Goal: Task Accomplishment & Management: Manage account settings

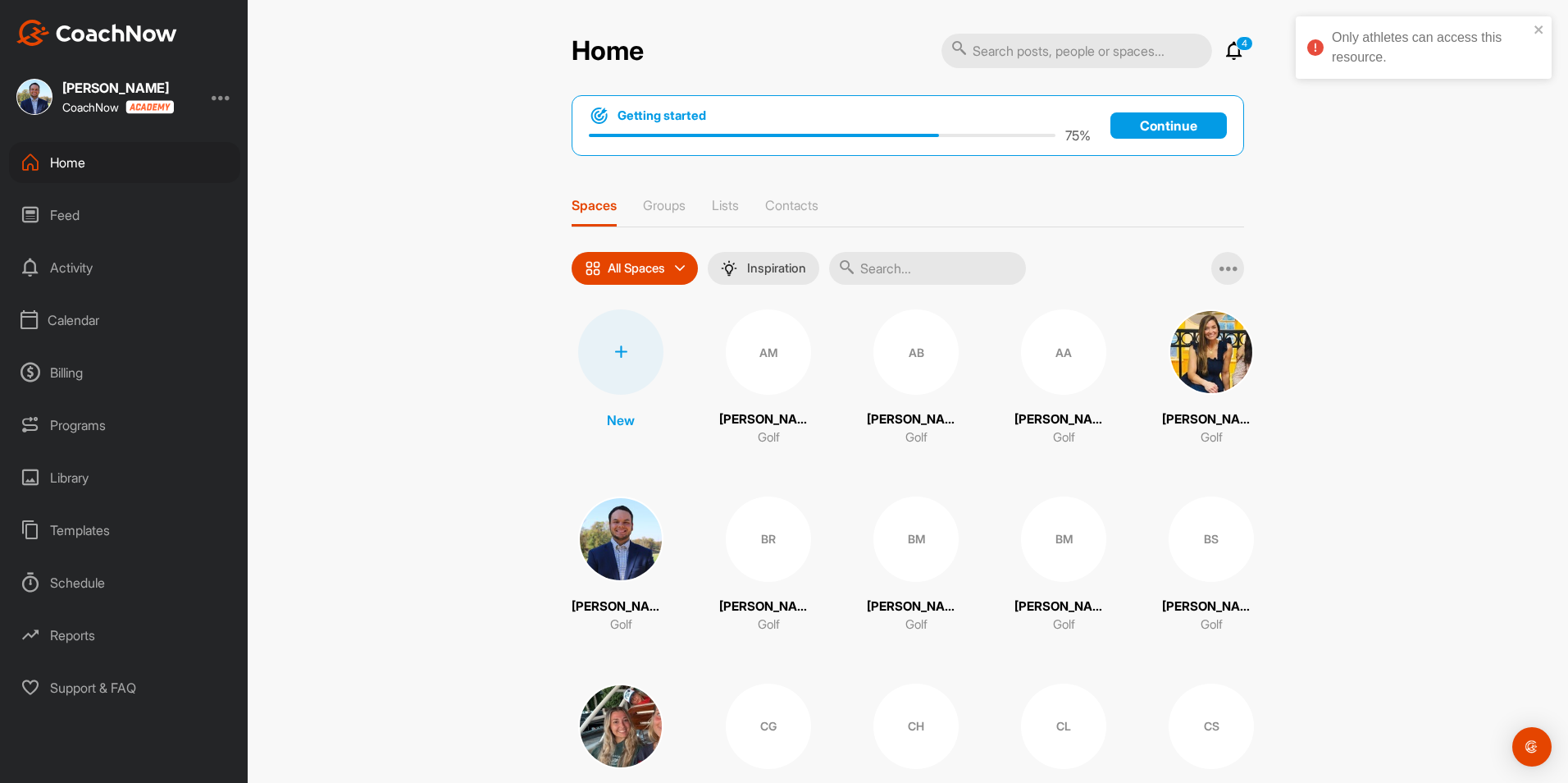
click at [1549, 26] on div "Only athletes can access this resource." at bounding box center [1424, 48] width 256 height 63
click at [225, 98] on div at bounding box center [222, 97] width 20 height 20
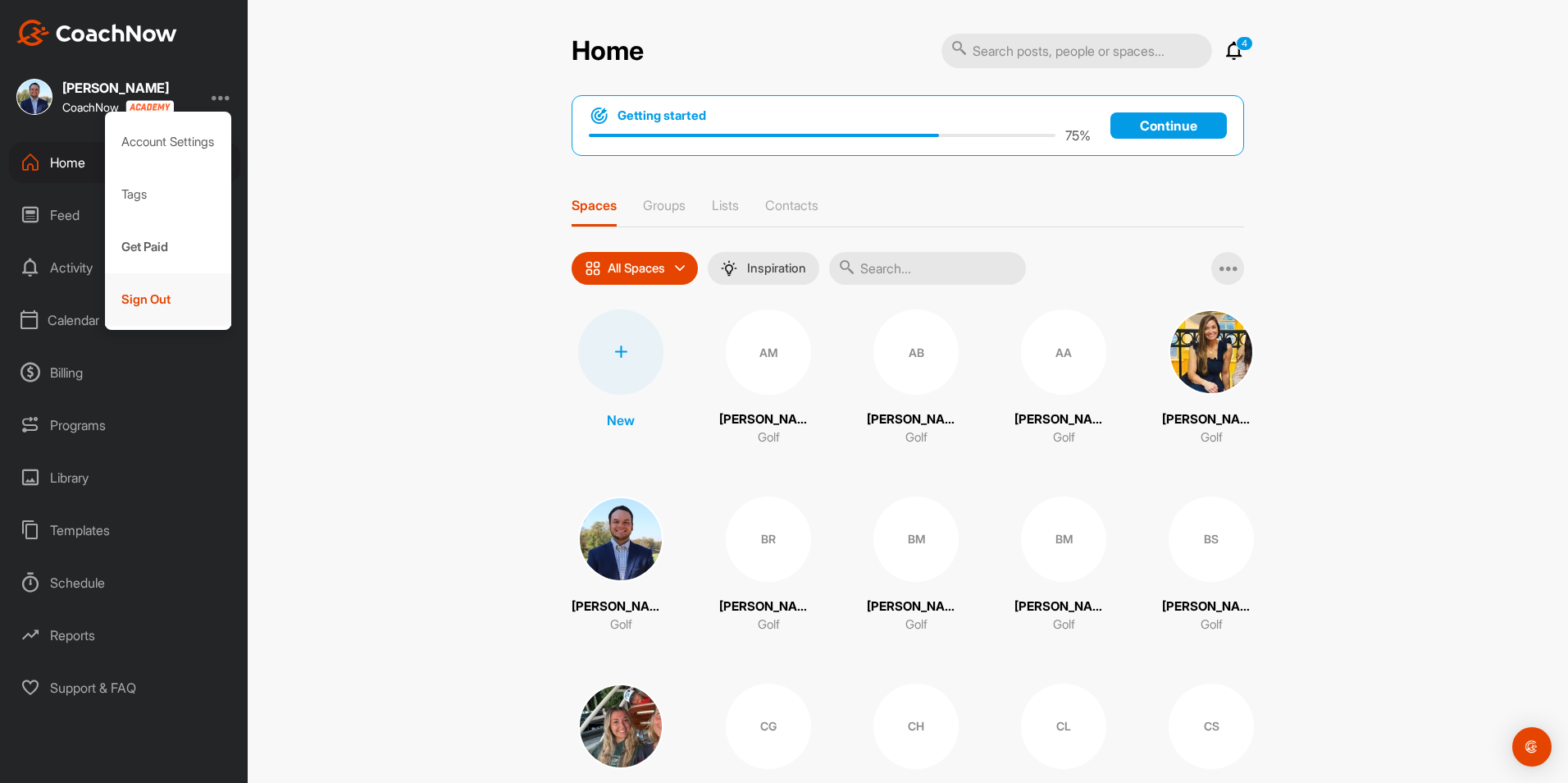
click at [154, 299] on div "Sign Out" at bounding box center [169, 299] width 127 height 53
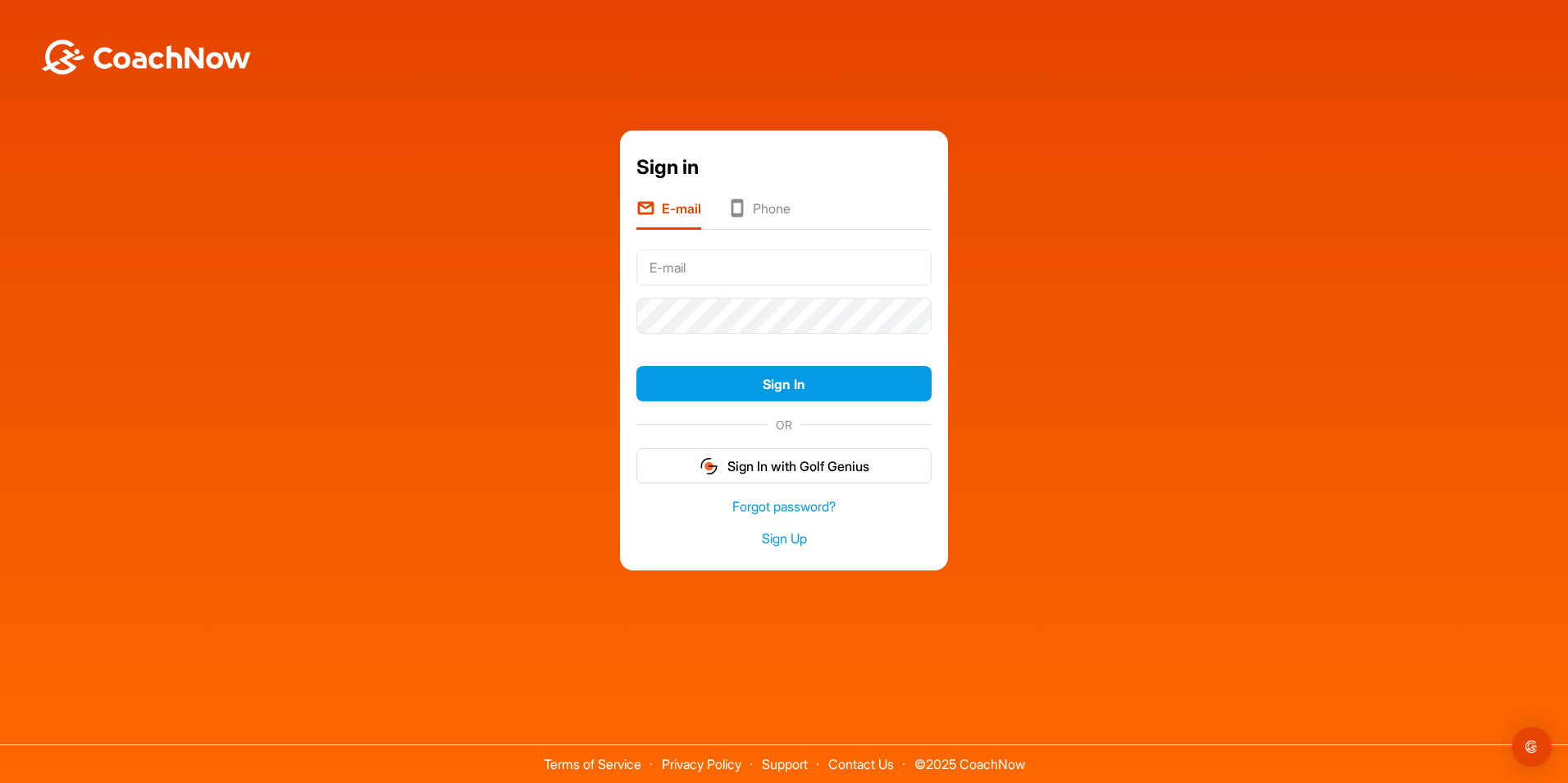
type input "[EMAIL_ADDRESS][PERSON_NAME][DOMAIN_NAME]"
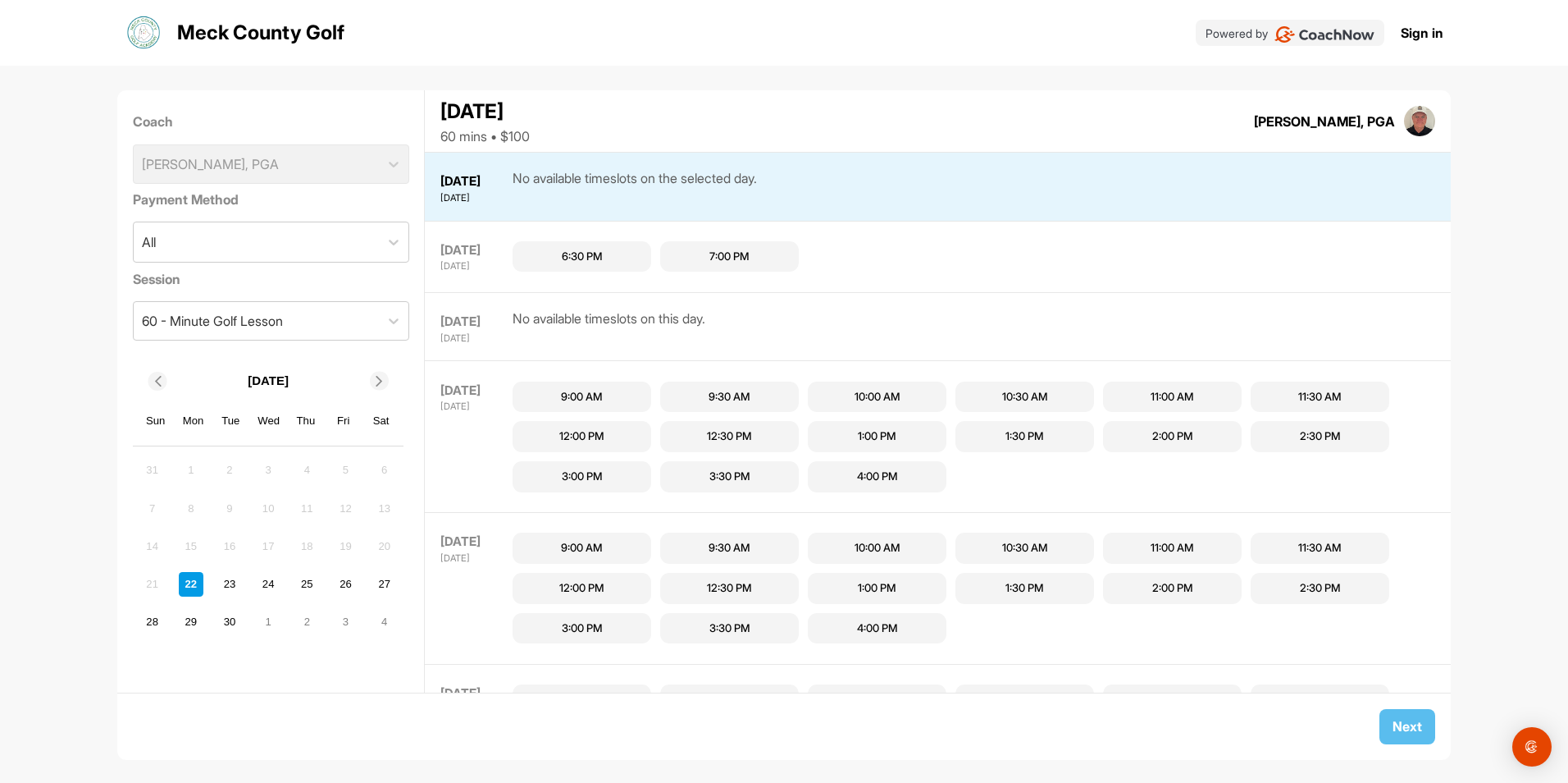
click at [1418, 38] on link "Sign in" at bounding box center [1422, 33] width 43 height 20
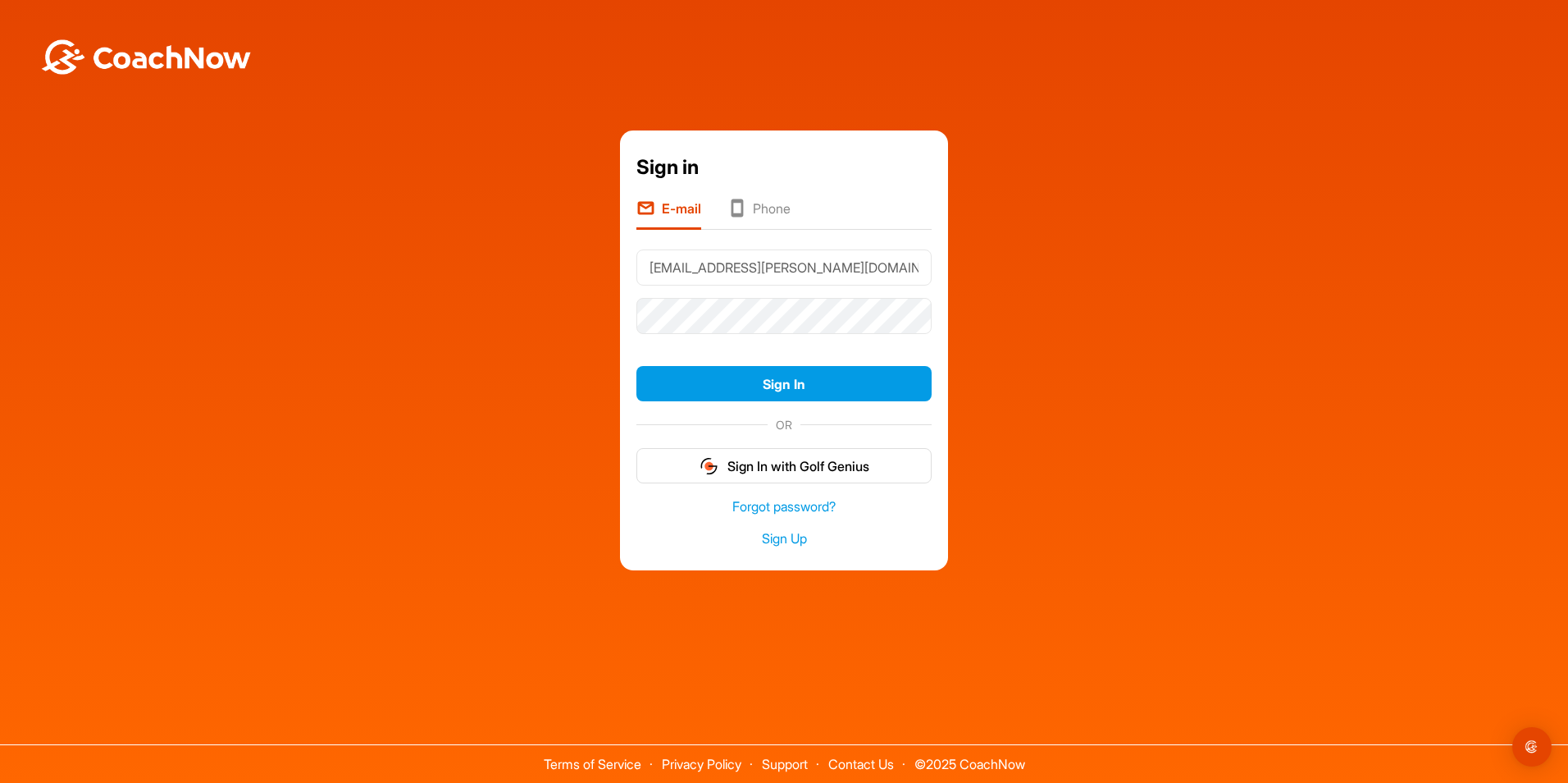
click at [824, 268] on input "[EMAIL_ADDRESS][PERSON_NAME][DOMAIN_NAME]" at bounding box center [784, 268] width 295 height 36
type input "[DOMAIN_NAME][EMAIL_ADDRESS][DEMOGRAPHIC_DATA][DOMAIN_NAME]"
click at [795, 390] on button "Sign In" at bounding box center [784, 383] width 295 height 35
